Goal: Book appointment/travel/reservation

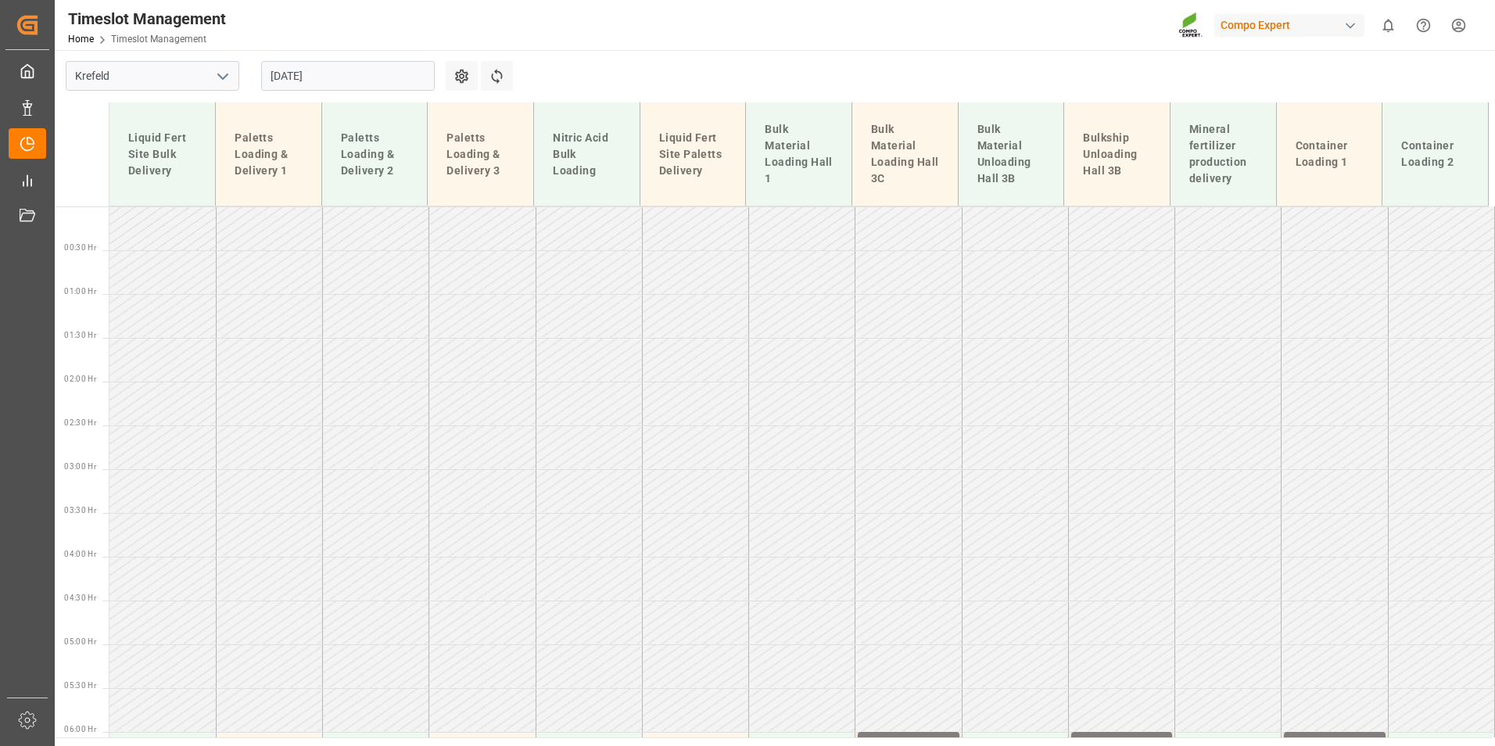
scroll to position [836, 0]
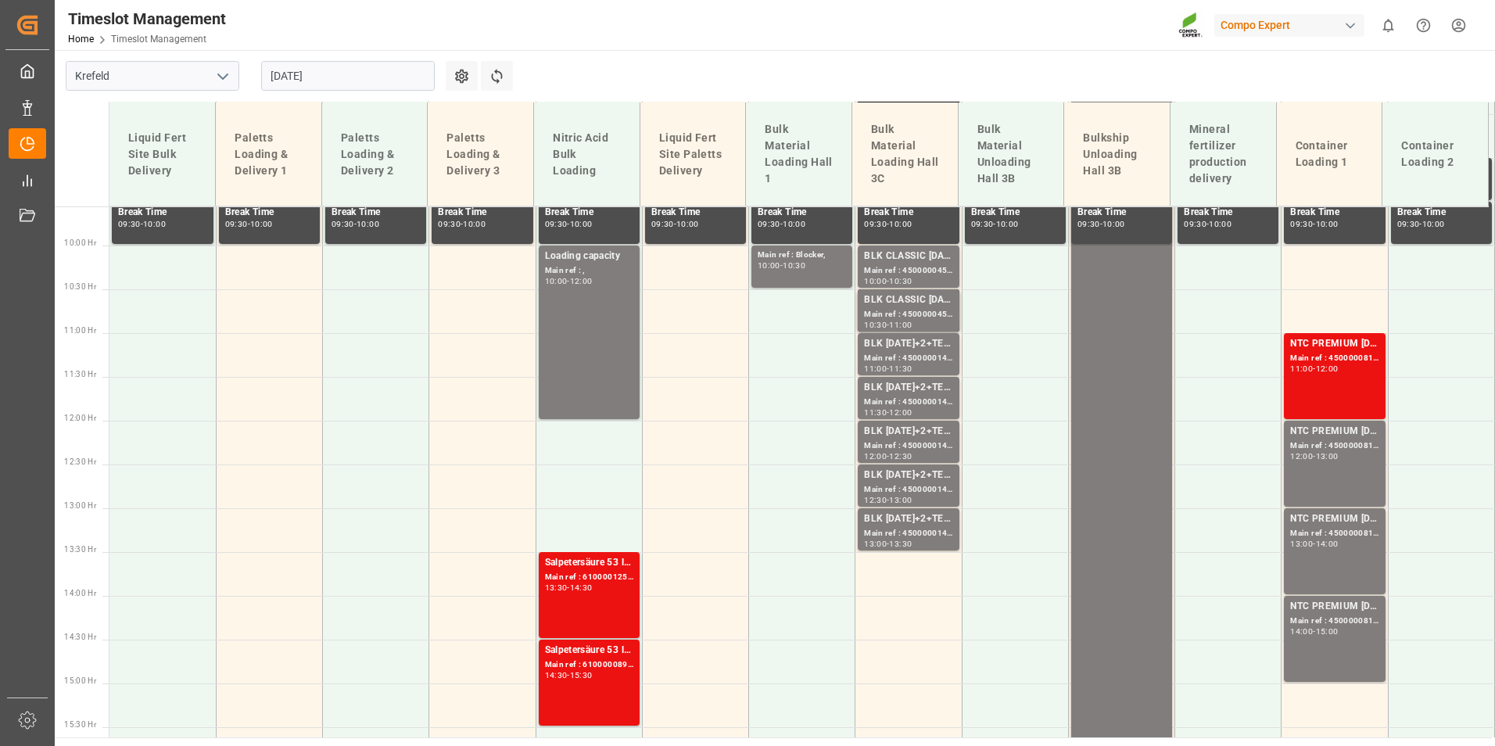
click at [340, 64] on input "[DATE]" at bounding box center [348, 76] width 174 height 30
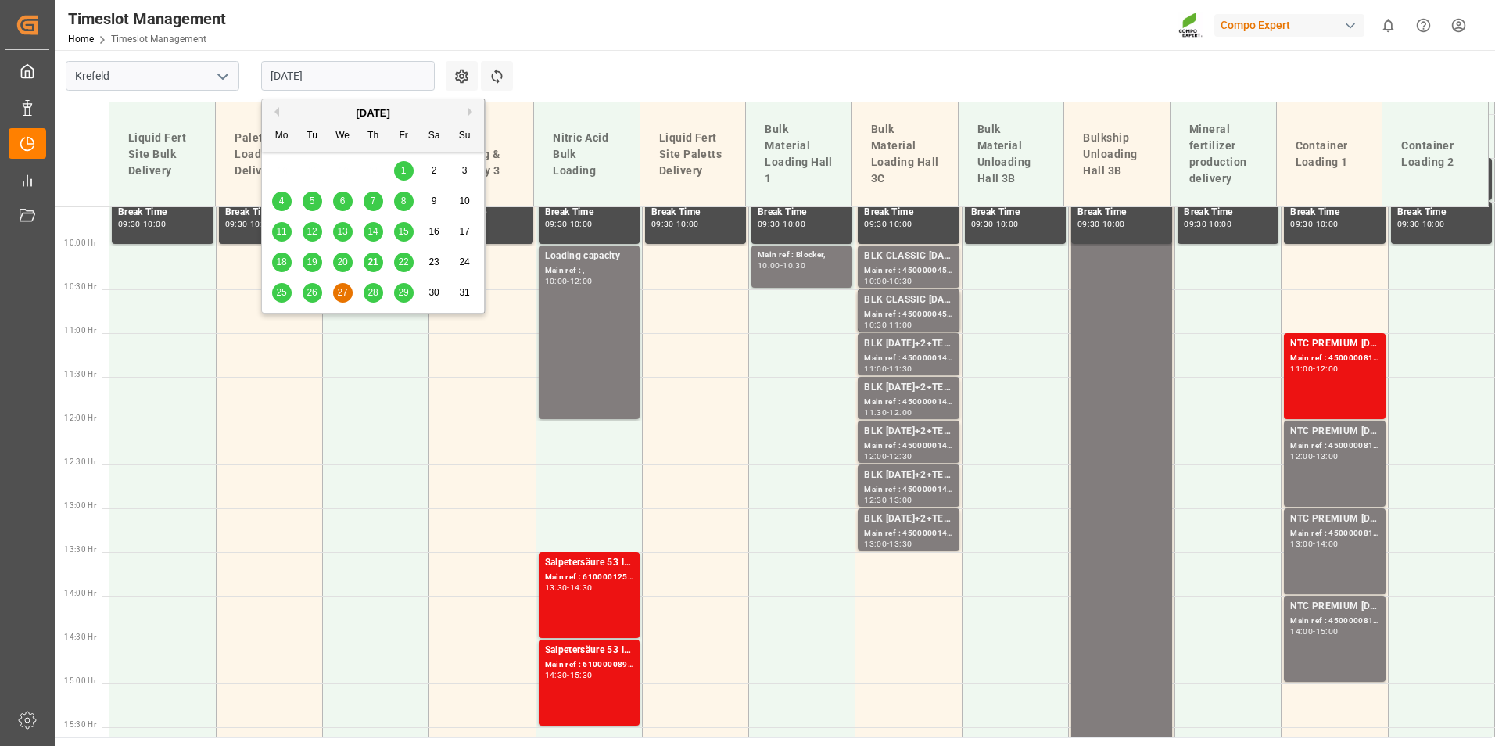
click at [397, 265] on div "22" at bounding box center [404, 262] width 20 height 19
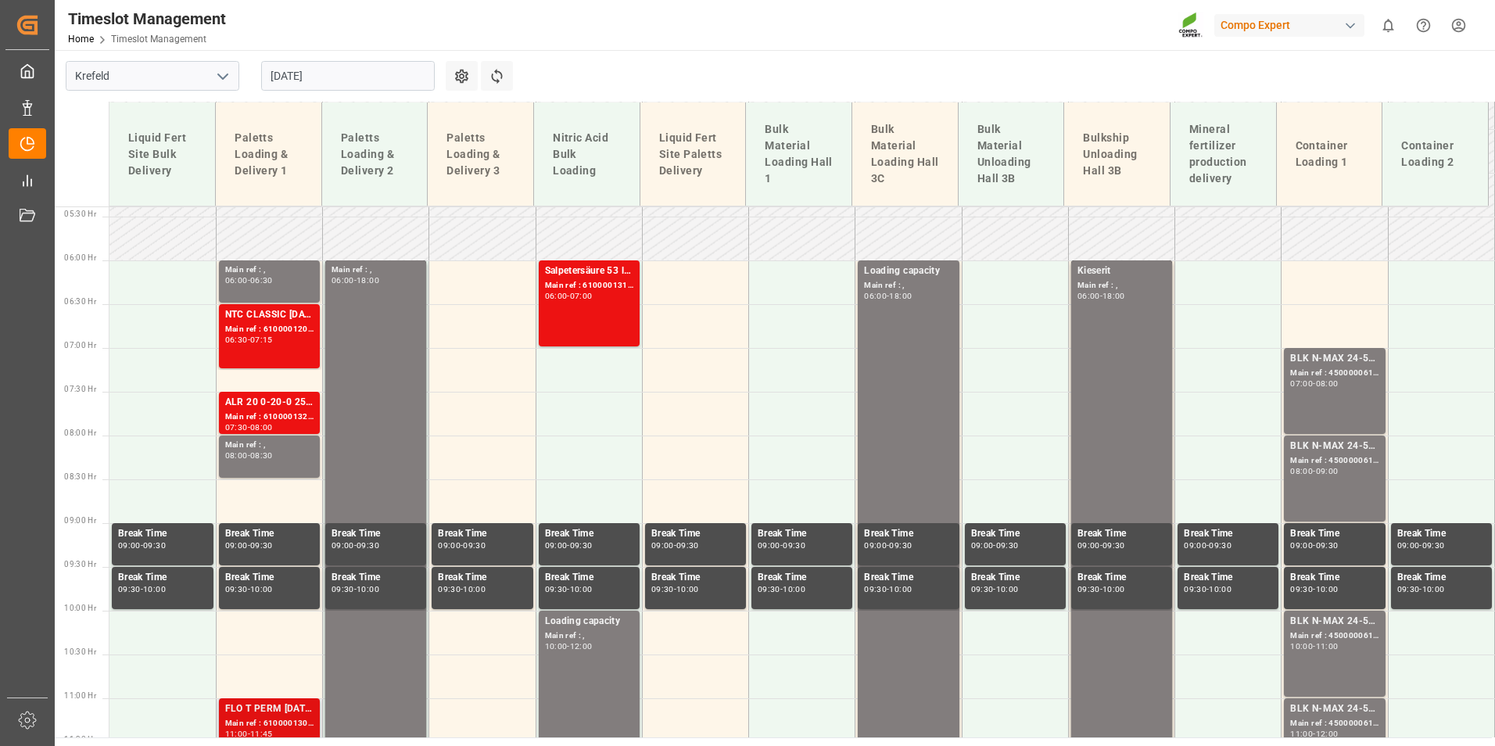
scroll to position [455, 0]
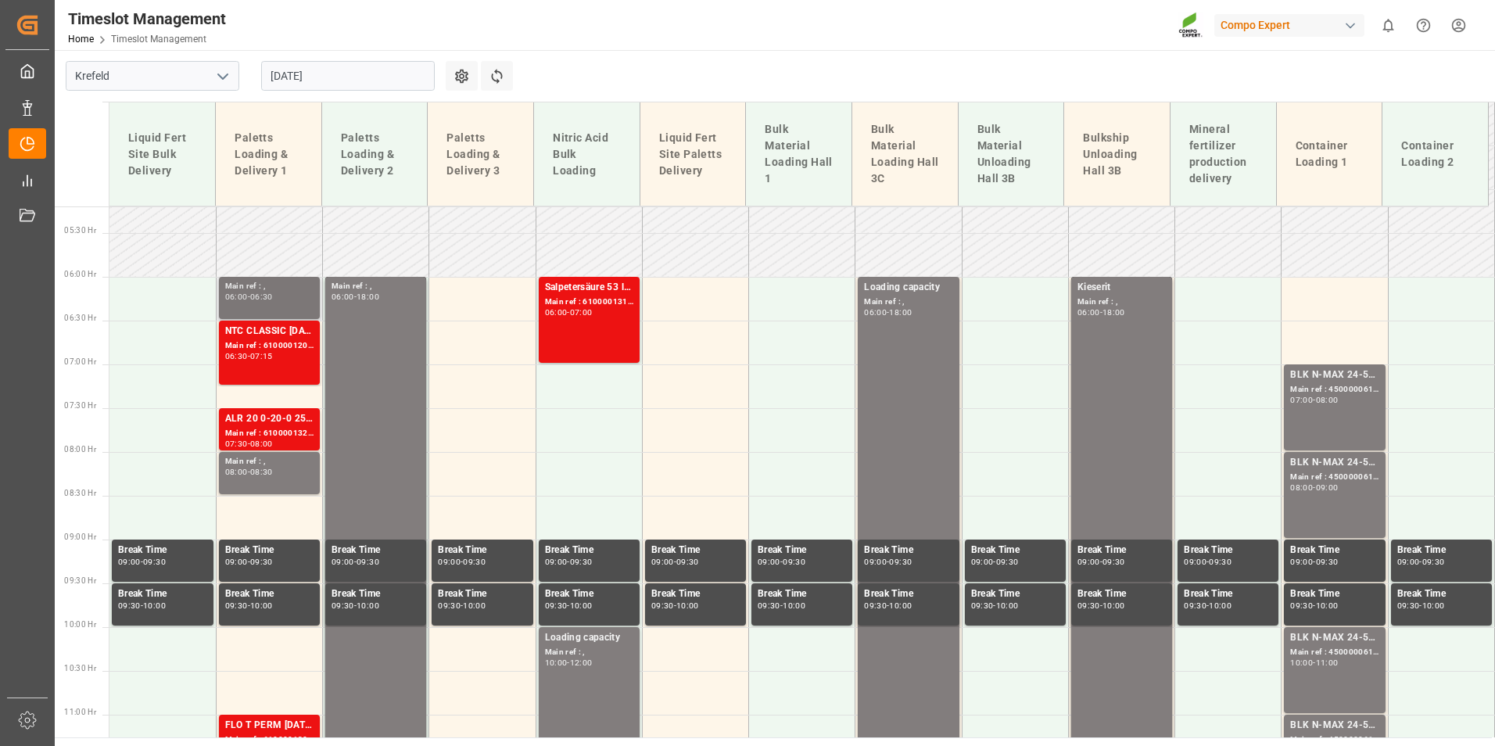
click at [269, 297] on div "06:30" at bounding box center [261, 296] width 23 height 7
click at [272, 328] on div "NTC CLASSIC [DATE]+3+TE 600kg BB;" at bounding box center [269, 332] width 88 height 16
click at [292, 439] on div "Main ref : 6100001328, 2000001156;" at bounding box center [269, 433] width 88 height 13
click at [364, 85] on input "[DATE]" at bounding box center [348, 76] width 174 height 30
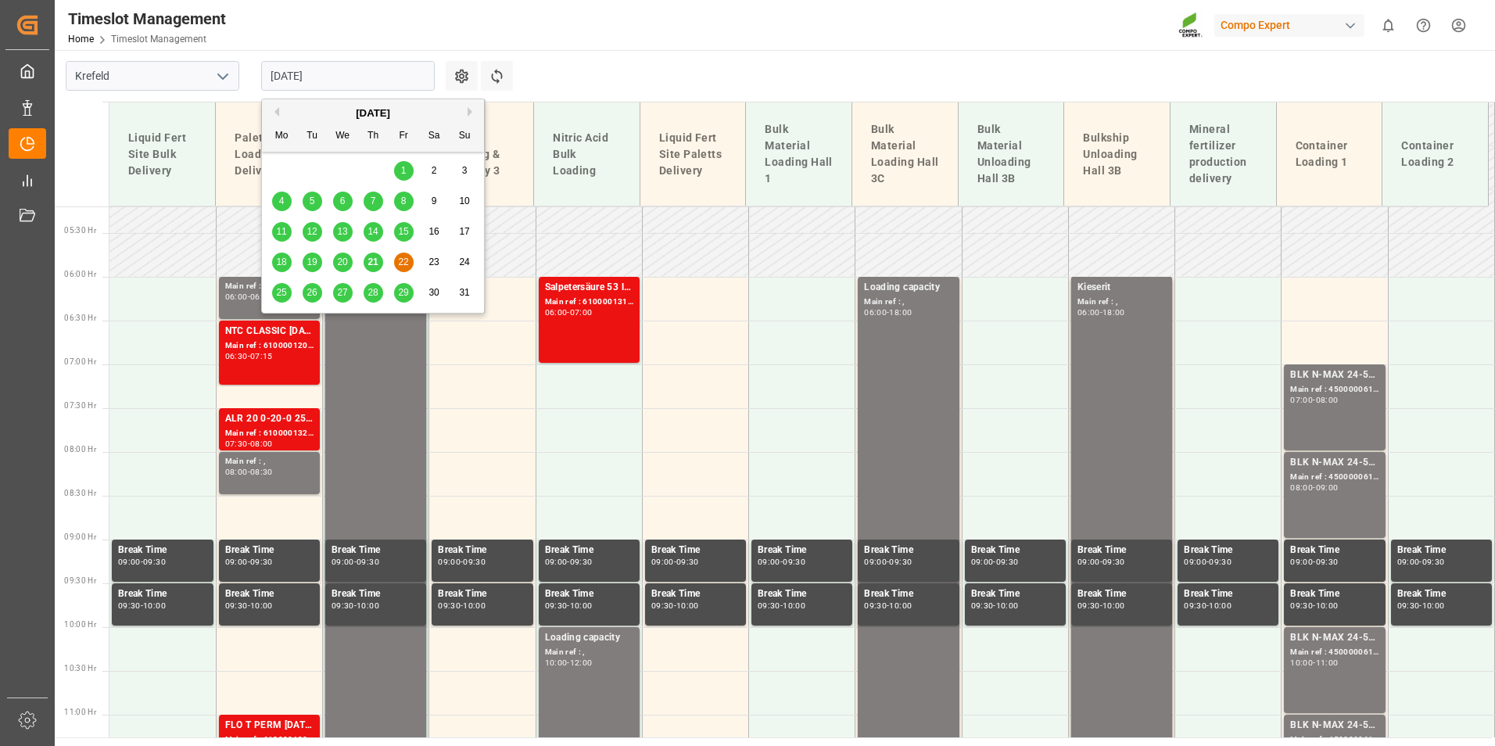
click at [370, 263] on span "21" at bounding box center [372, 261] width 10 height 11
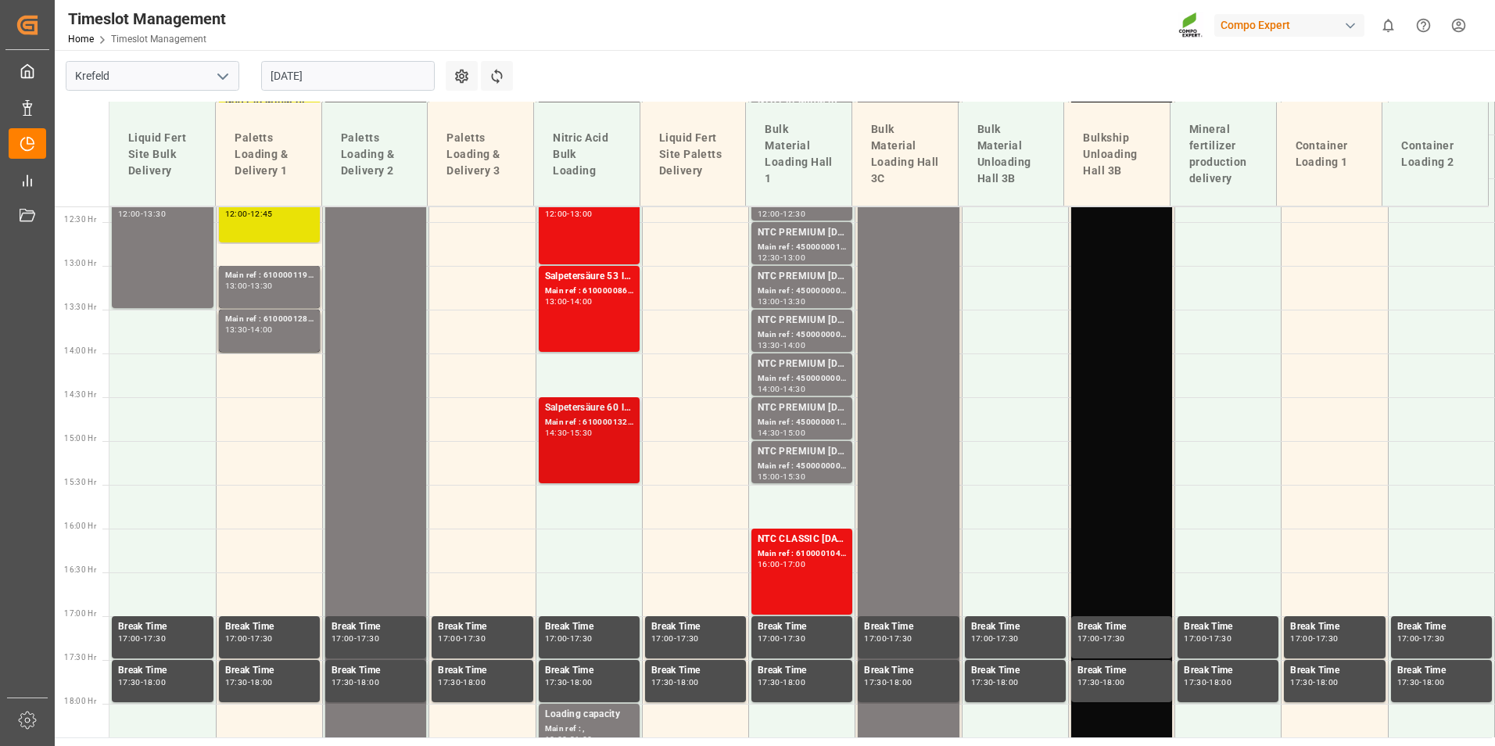
scroll to position [1159, 0]
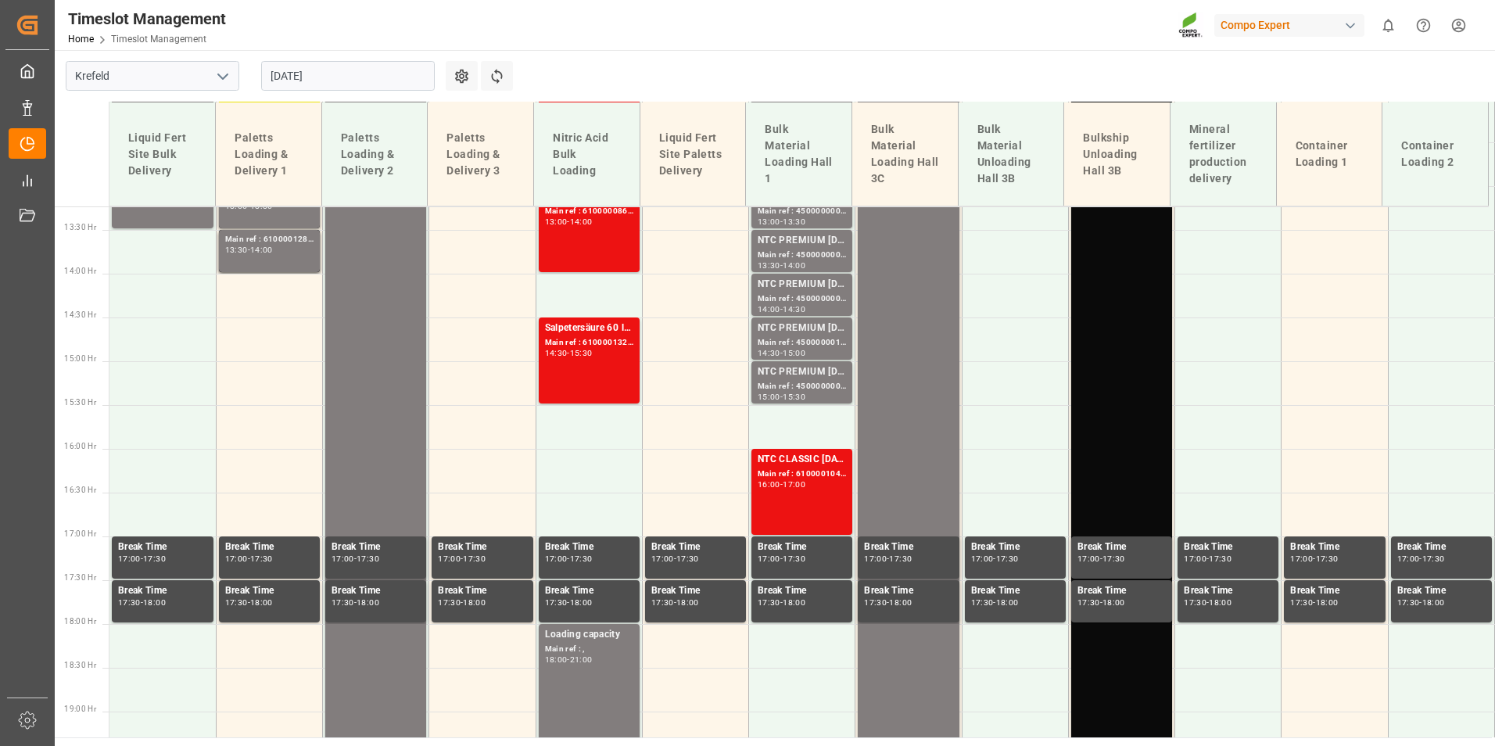
click at [335, 75] on input "[DATE]" at bounding box center [348, 76] width 174 height 30
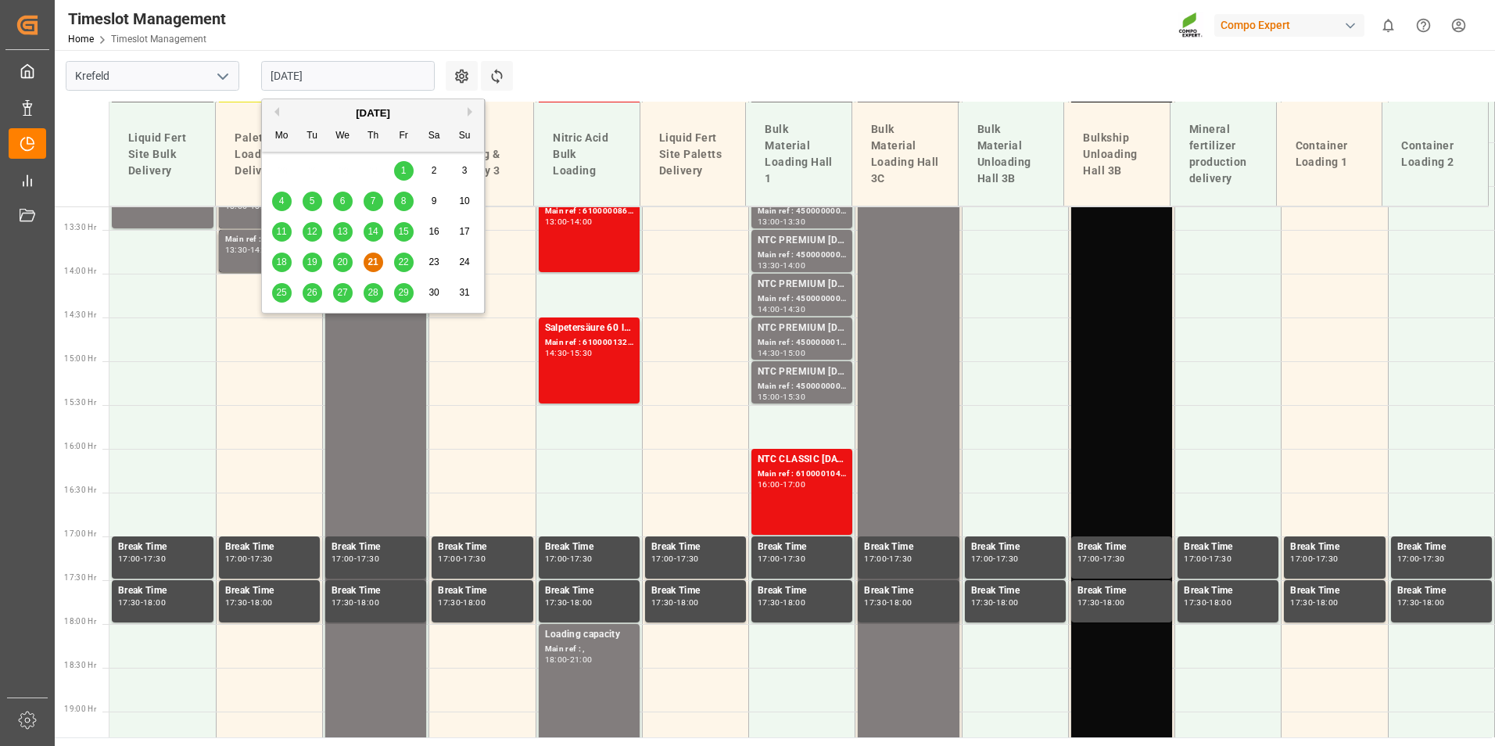
click at [339, 257] on span "20" at bounding box center [342, 261] width 10 height 11
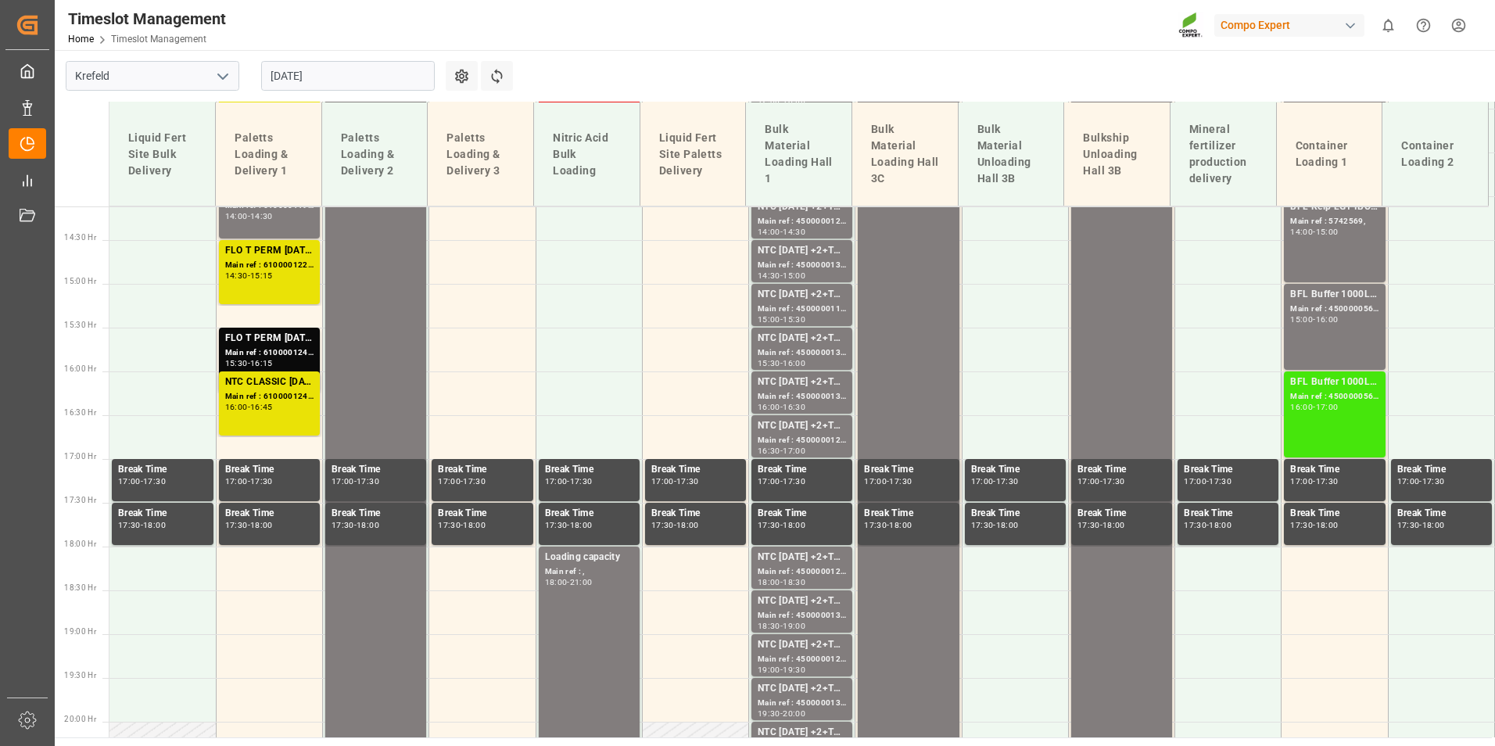
scroll to position [1237, 0]
click at [1313, 317] on div "-" at bounding box center [1314, 318] width 2 height 7
click at [1303, 410] on div "16:00 - 17:00" at bounding box center [1334, 407] width 88 height 9
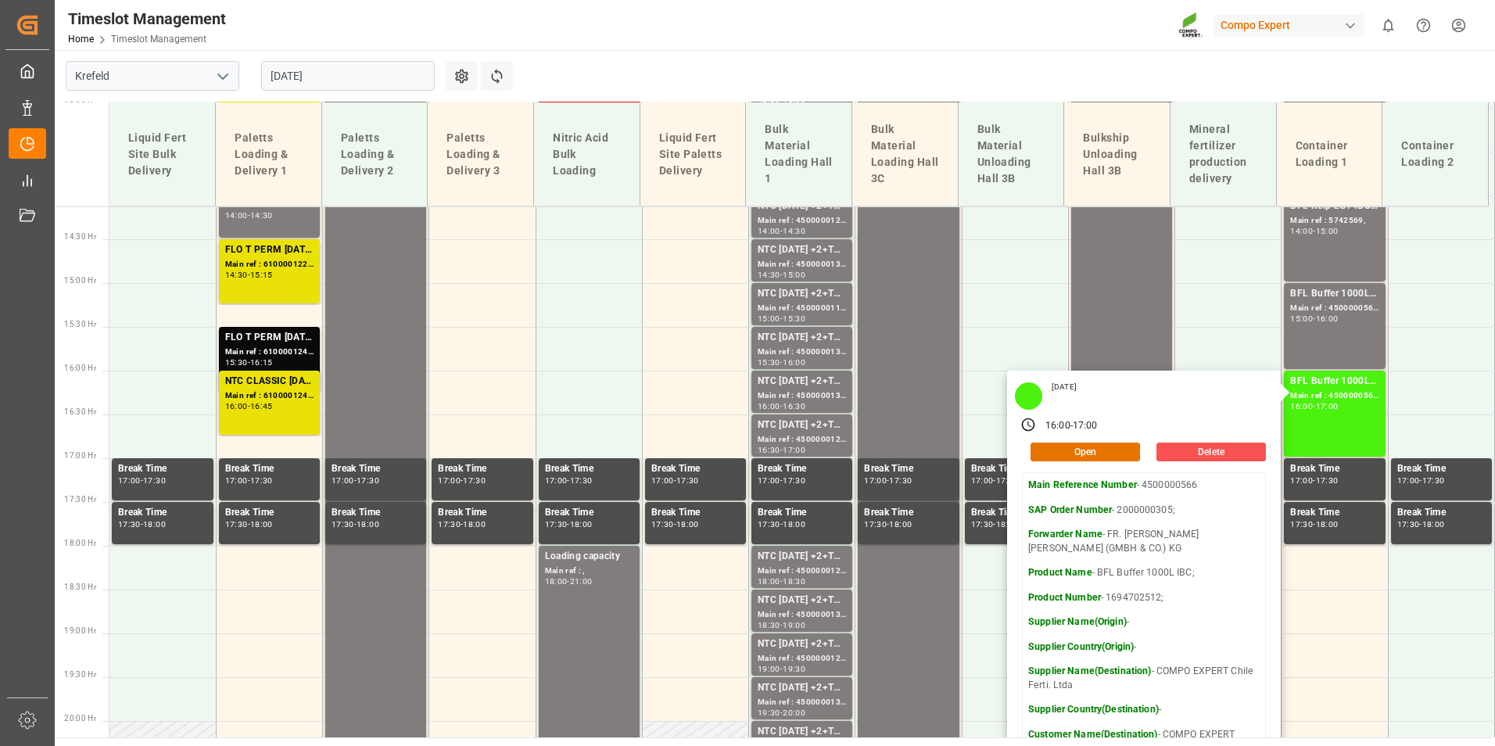
click at [312, 69] on input "[DATE]" at bounding box center [348, 76] width 174 height 30
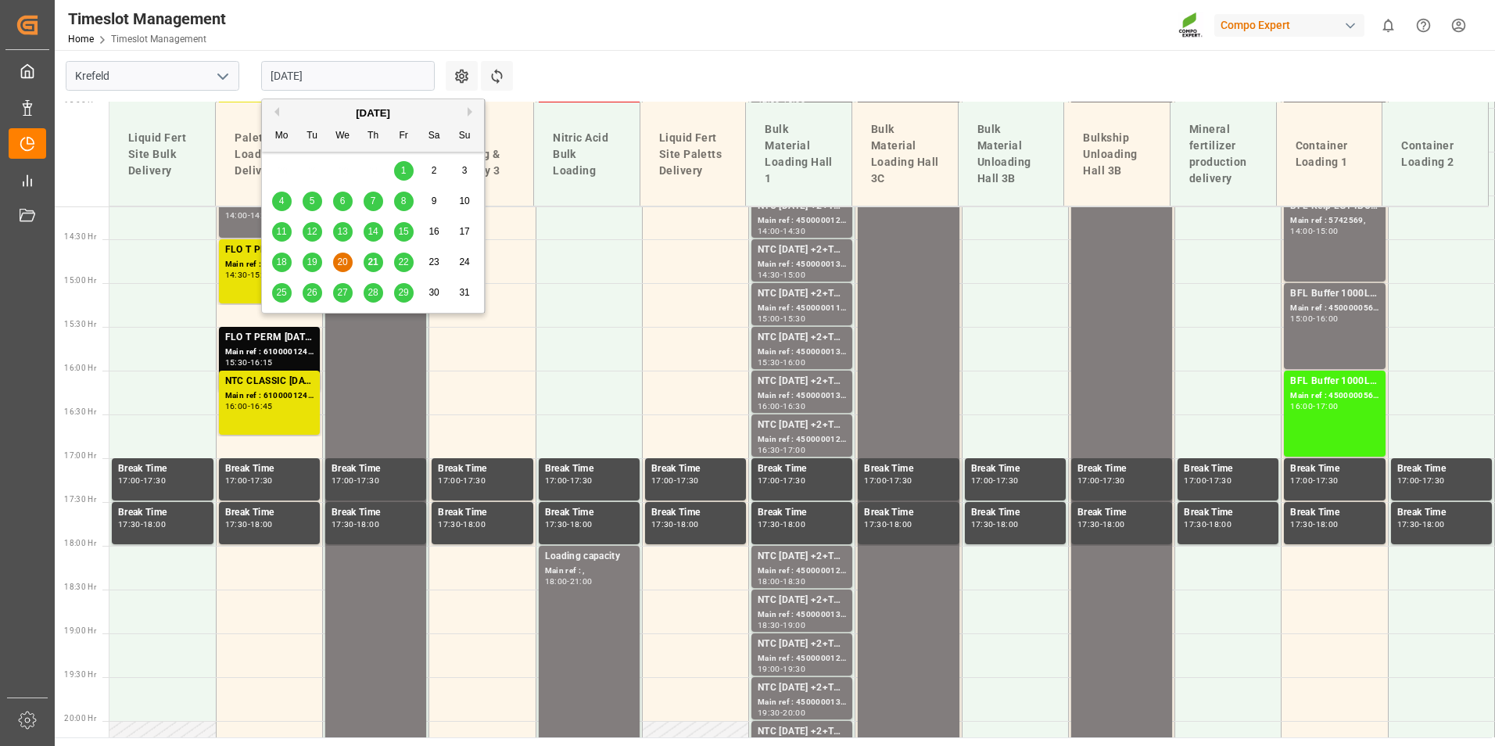
click at [404, 270] on div "22" at bounding box center [404, 262] width 20 height 19
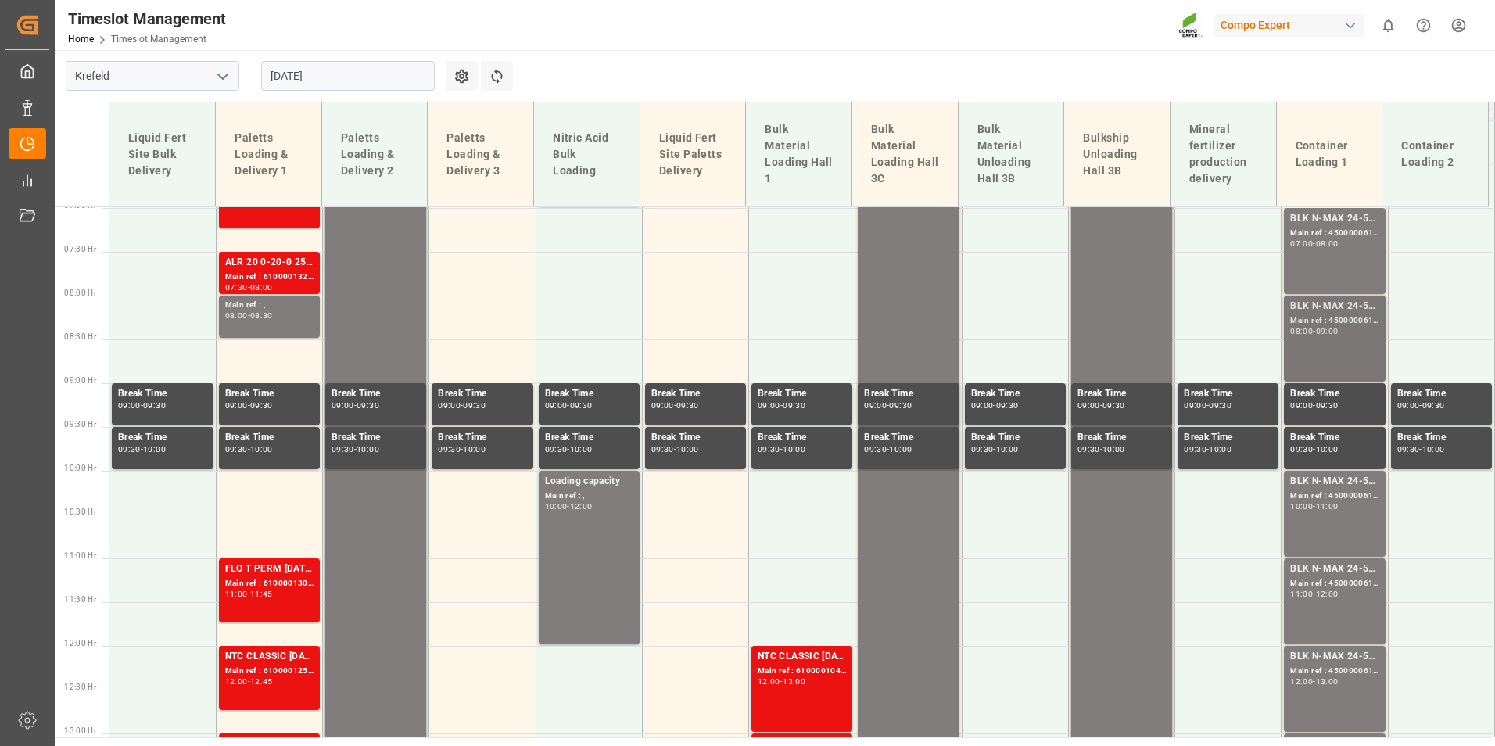
scroll to position [533, 0]
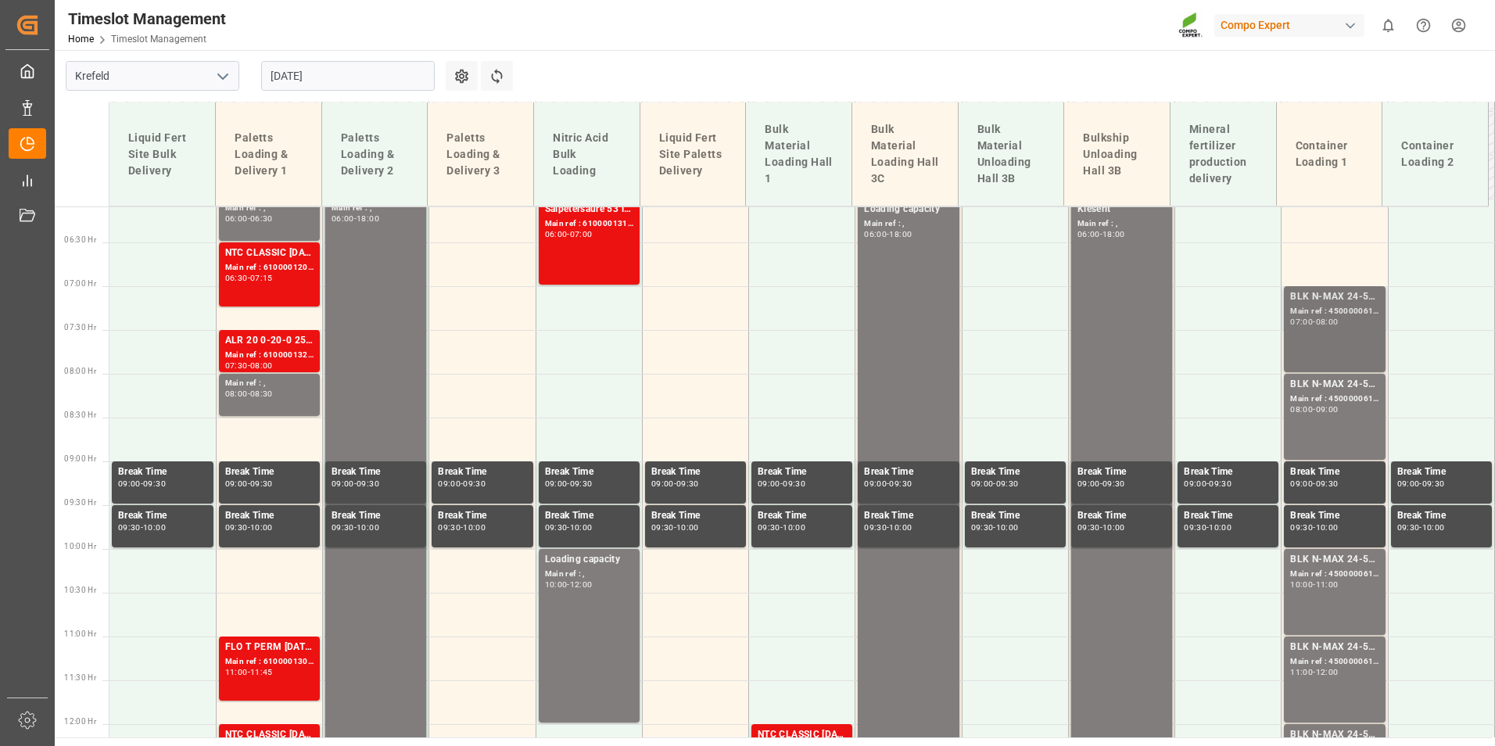
click at [1344, 343] on div "BLK N-MAX 24-5-5 25KG (x42) INT MTO; Main ref : 4500000617, 2000000562; 07:00 -…" at bounding box center [1334, 329] width 88 height 80
